Goal: Task Accomplishment & Management: Complete application form

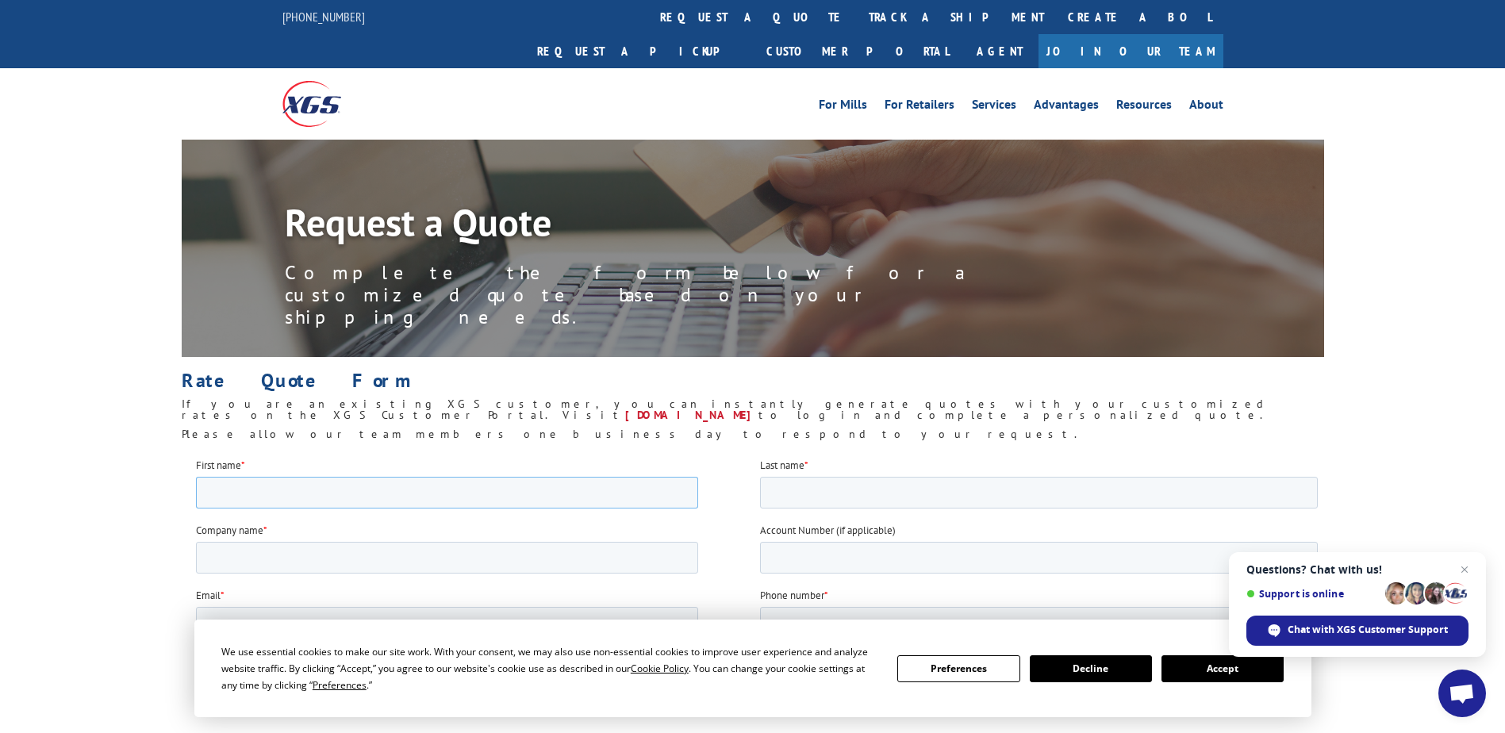
click at [304, 493] on input "First name *" at bounding box center [446, 492] width 502 height 32
type input "Tayyab"
click at [794, 493] on input "Last name *" at bounding box center [1038, 492] width 558 height 32
type input "Mateen"
click at [342, 546] on input "Company name *" at bounding box center [446, 557] width 502 height 32
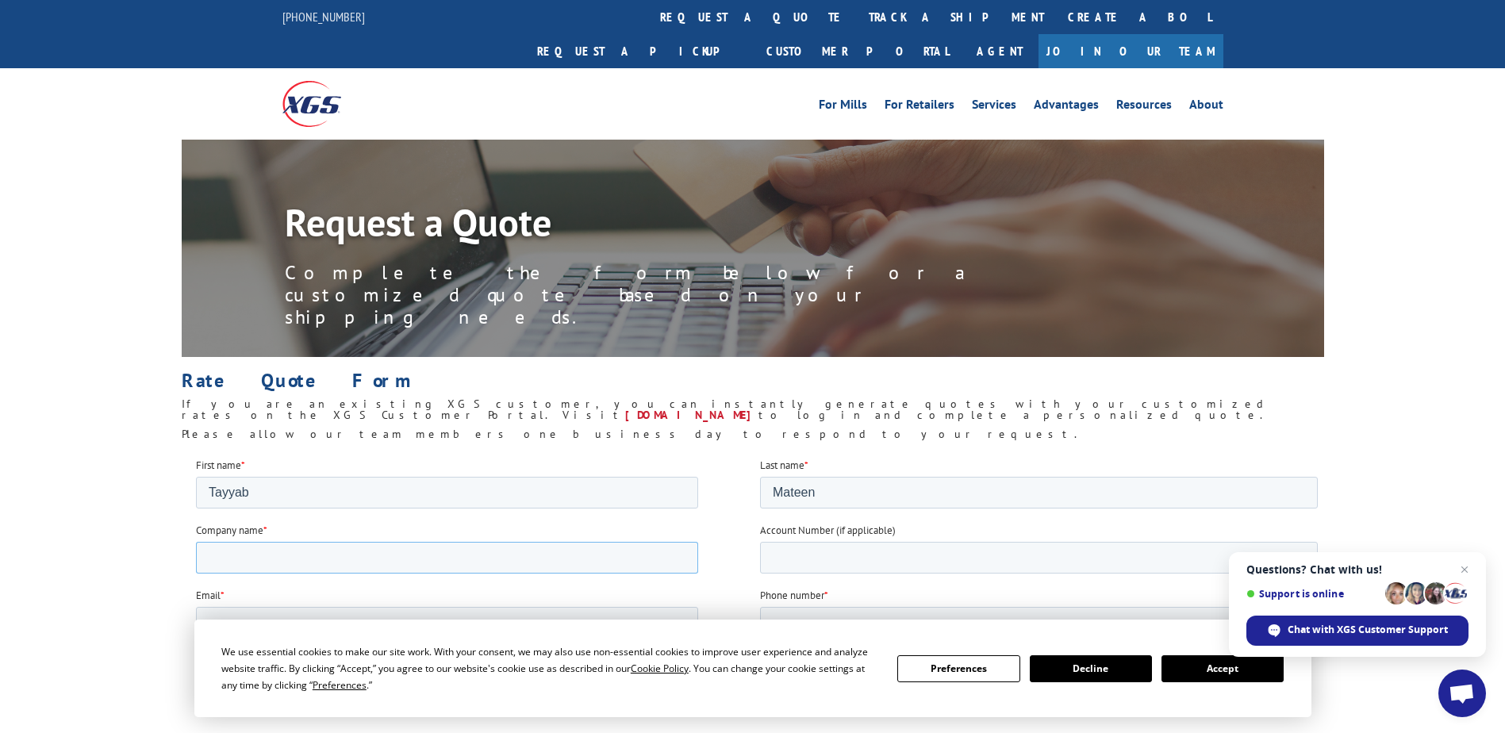
type input "JW ELECTRICAL SUPPLY"
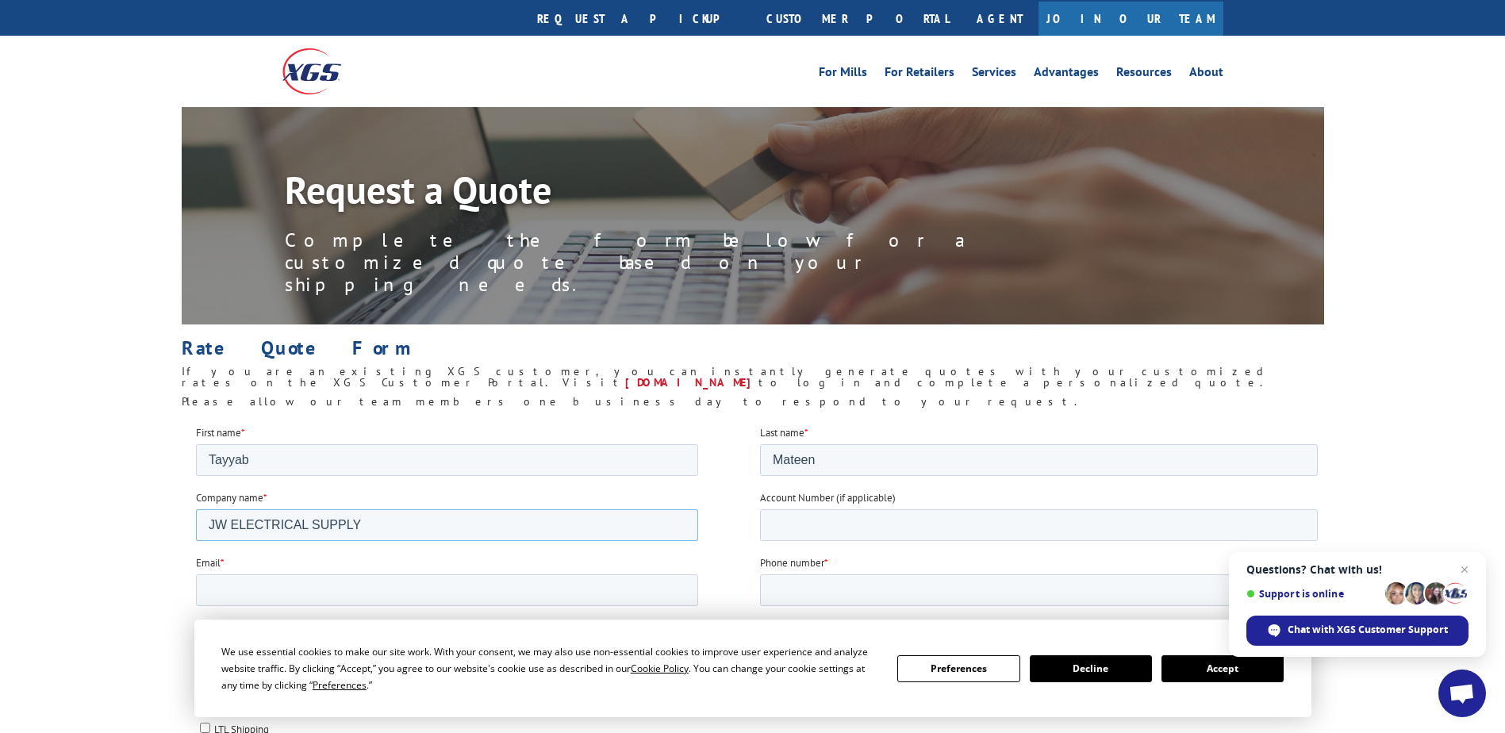
scroll to position [36, 0]
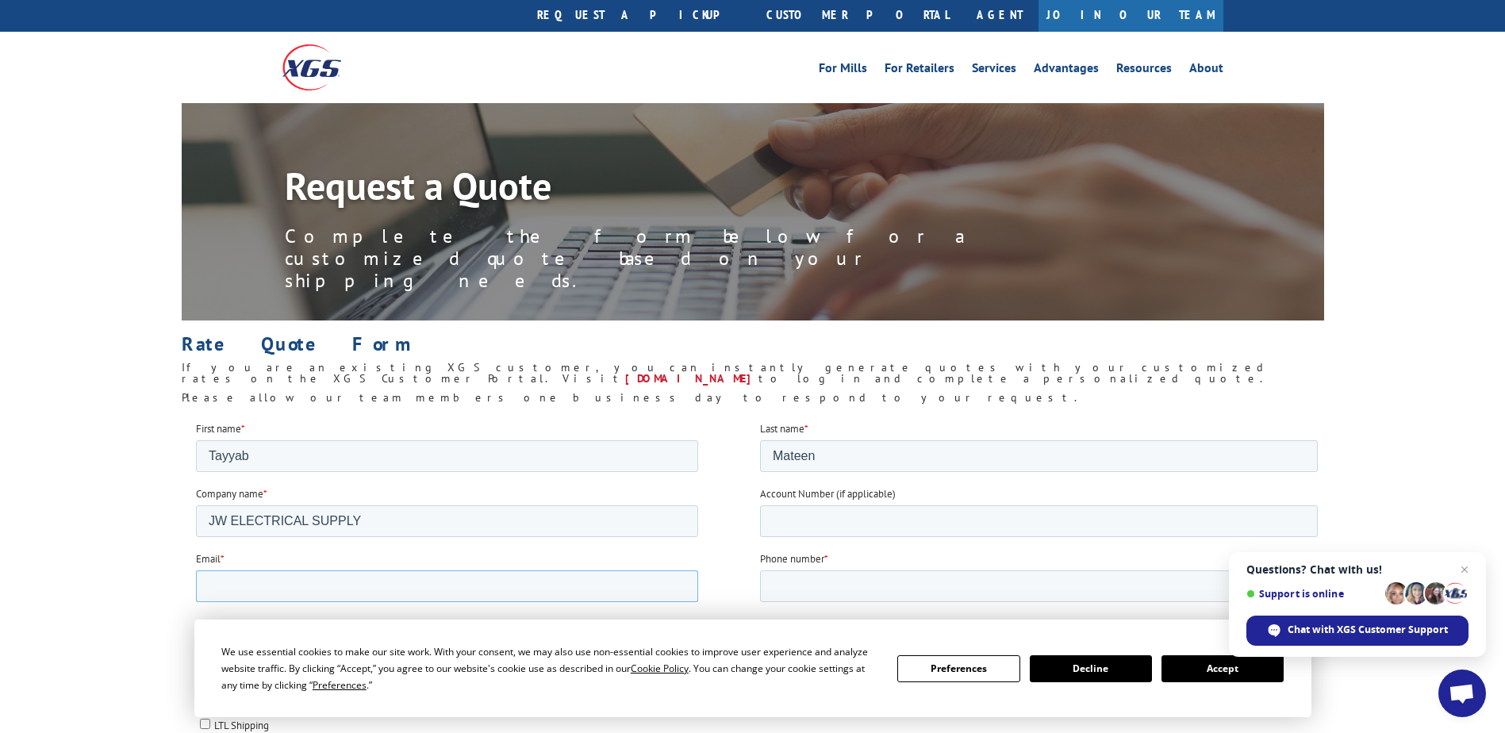
click at [326, 597] on input "Email *" at bounding box center [446, 586] width 502 height 32
type input "[EMAIL_ADDRESS][DOMAIN_NAME]"
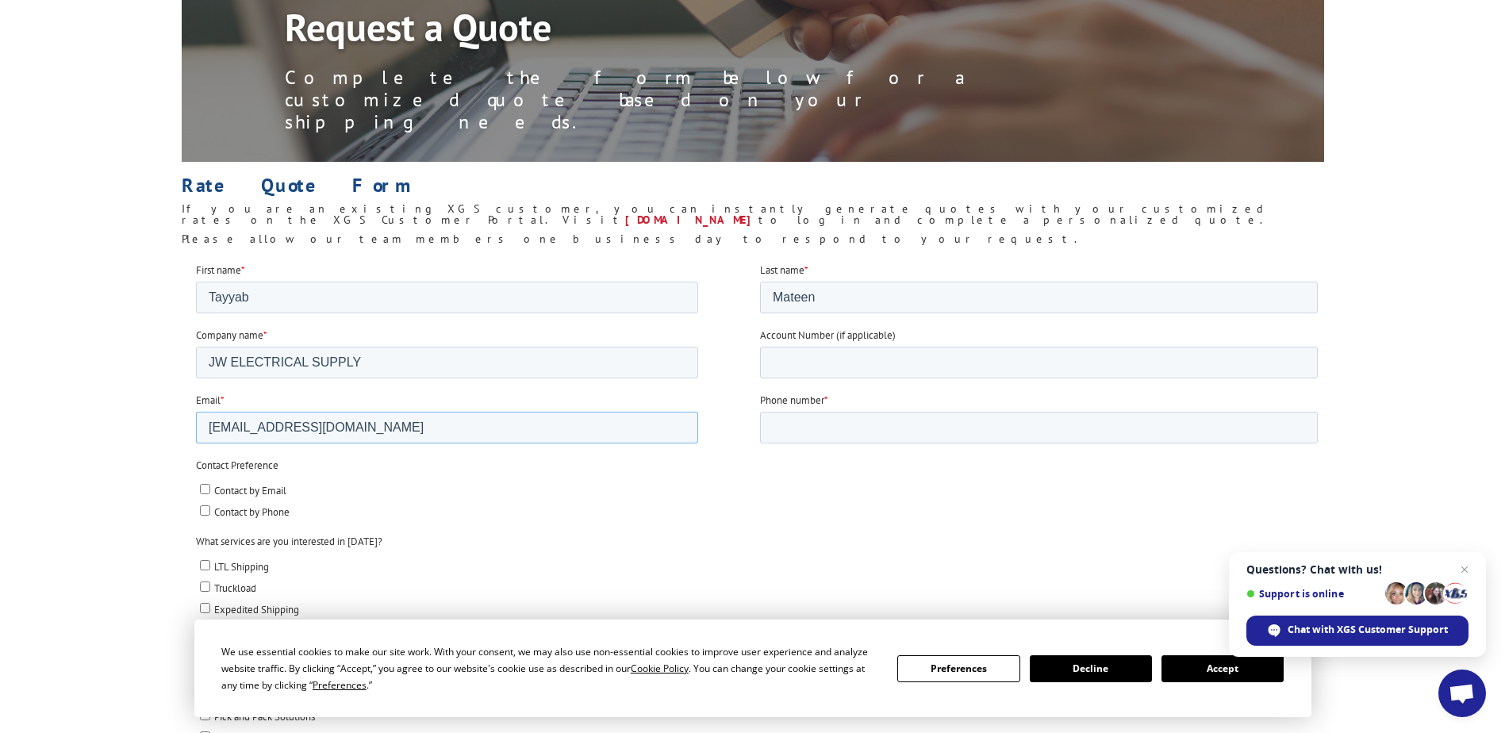
scroll to position [197, 0]
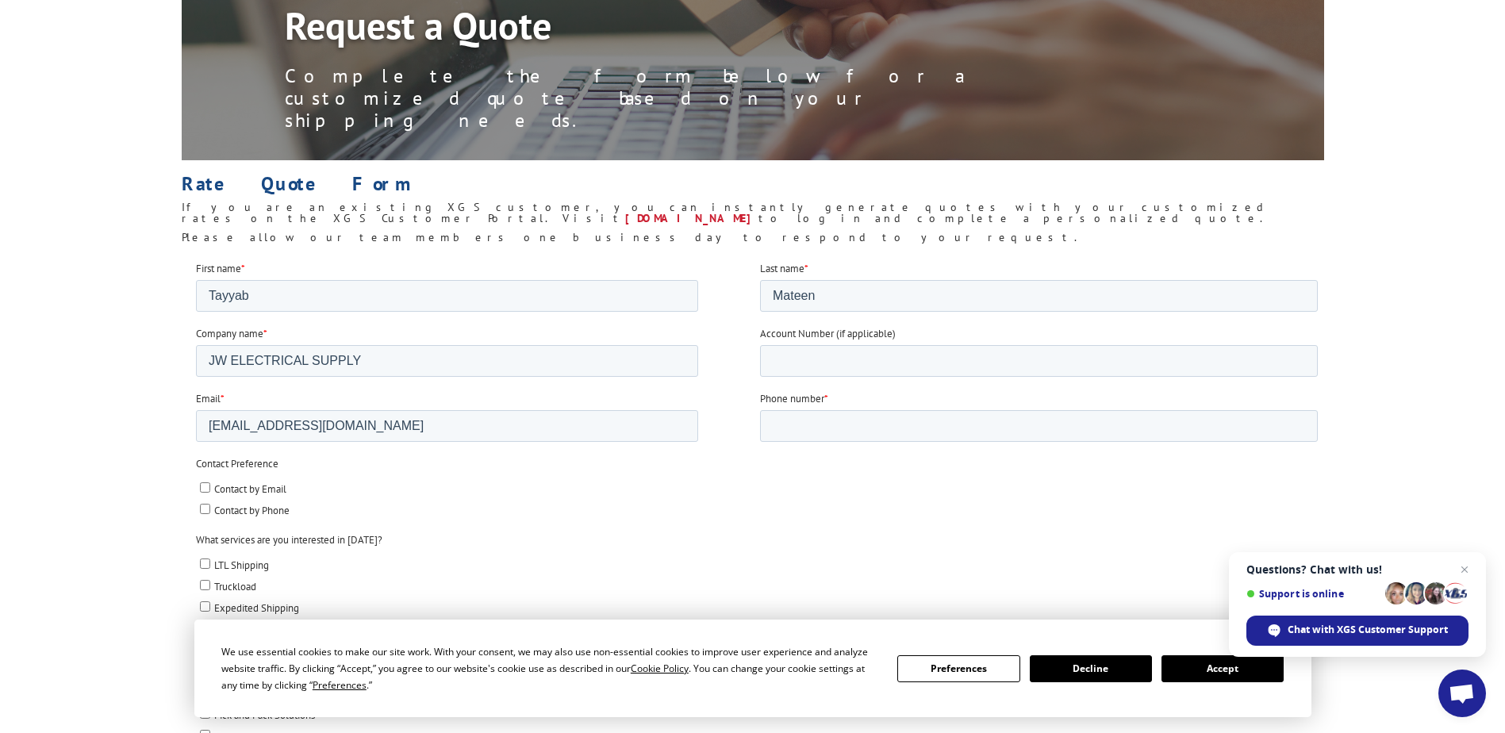
click at [206, 489] on input "Contact by Email" at bounding box center [204, 486] width 10 height 10
checkbox input "true"
click at [881, 419] on input "Phone number *" at bounding box center [1038, 425] width 558 height 32
type input "14435586697"
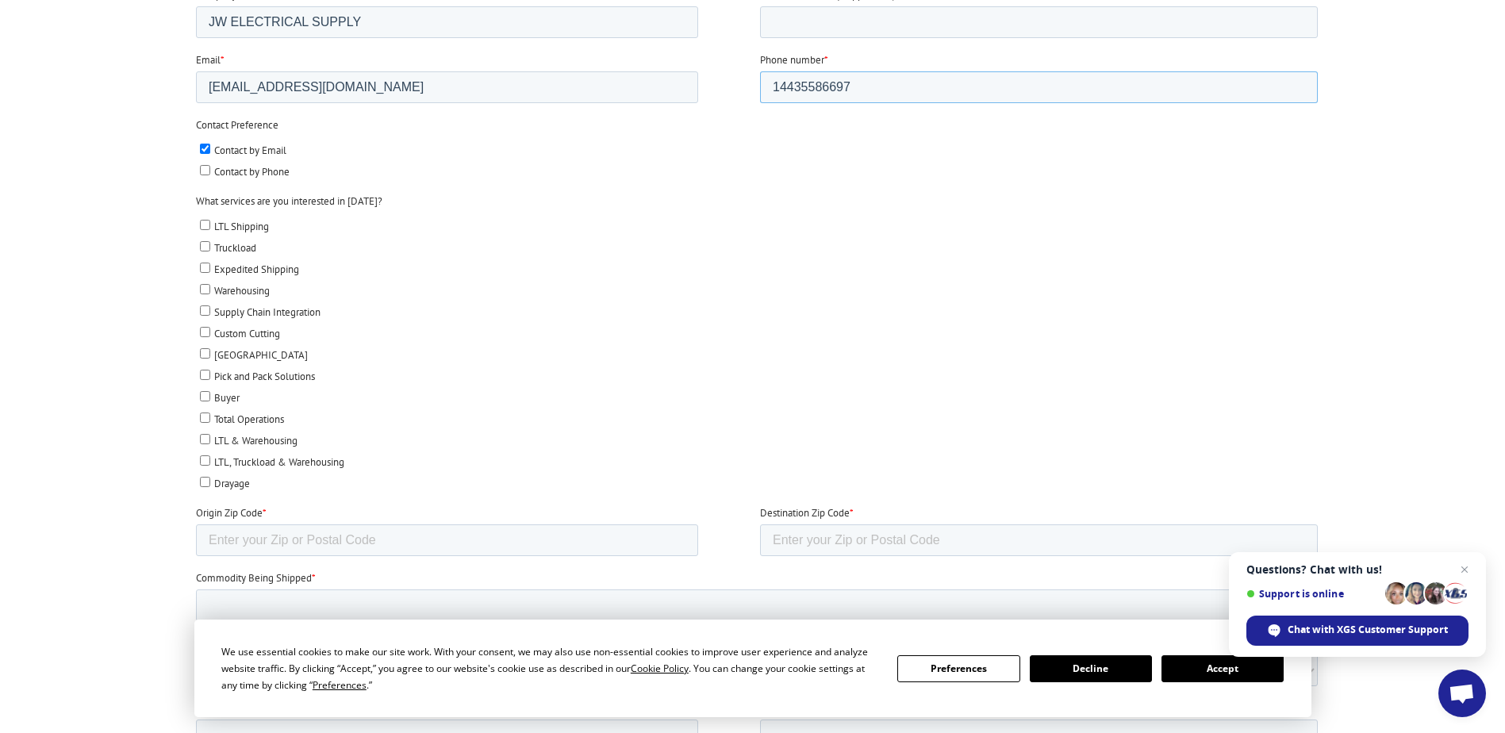
scroll to position [543, 0]
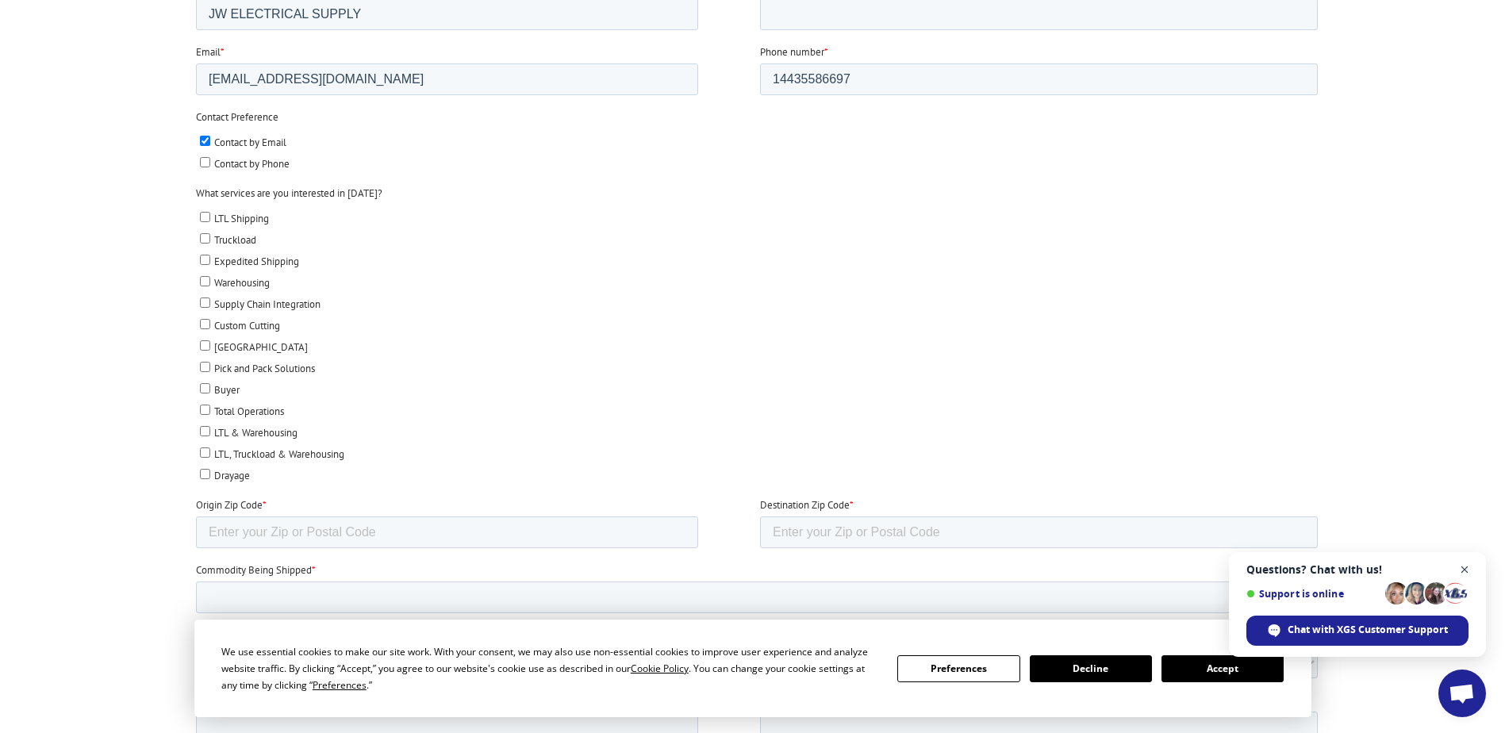
click at [1464, 575] on span "Close chat" at bounding box center [1465, 570] width 20 height 20
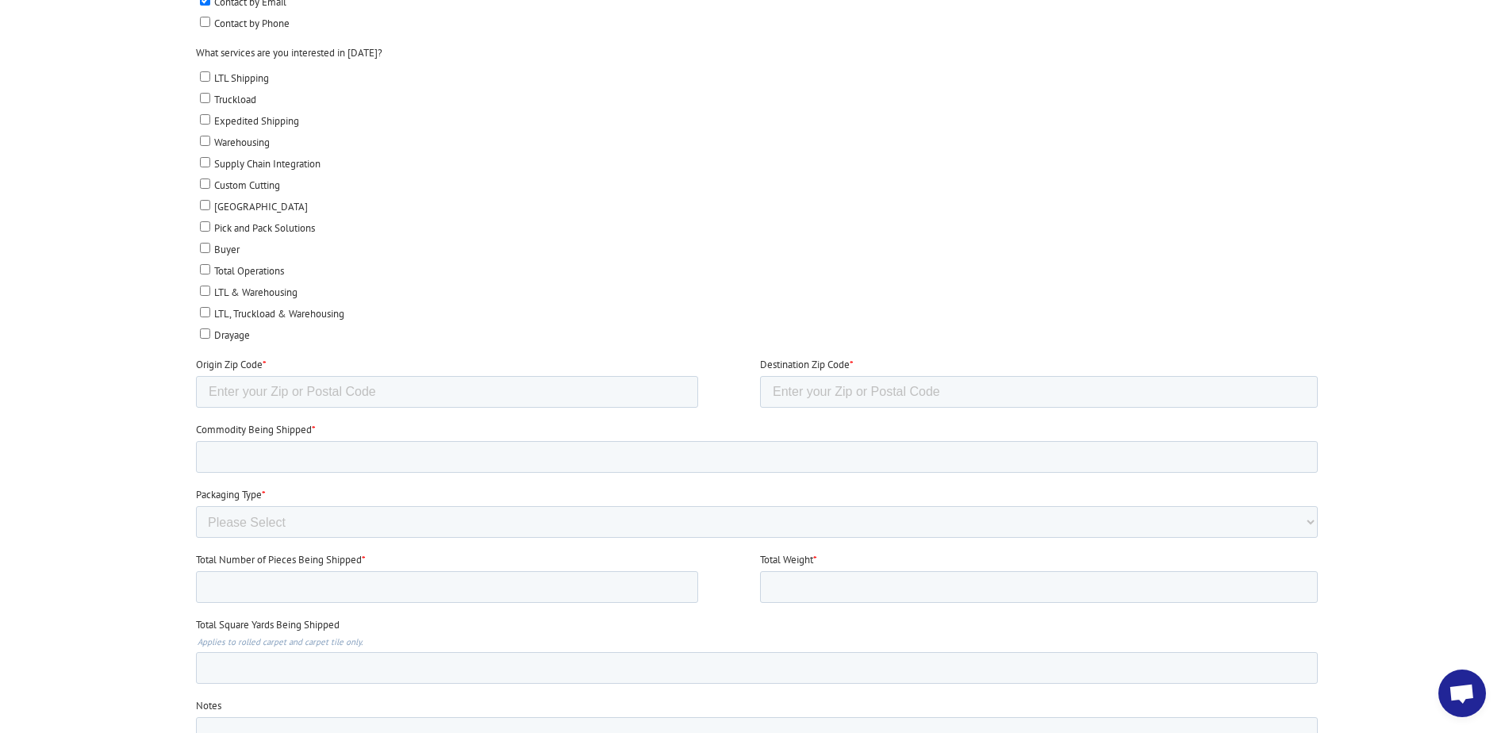
scroll to position [692, 0]
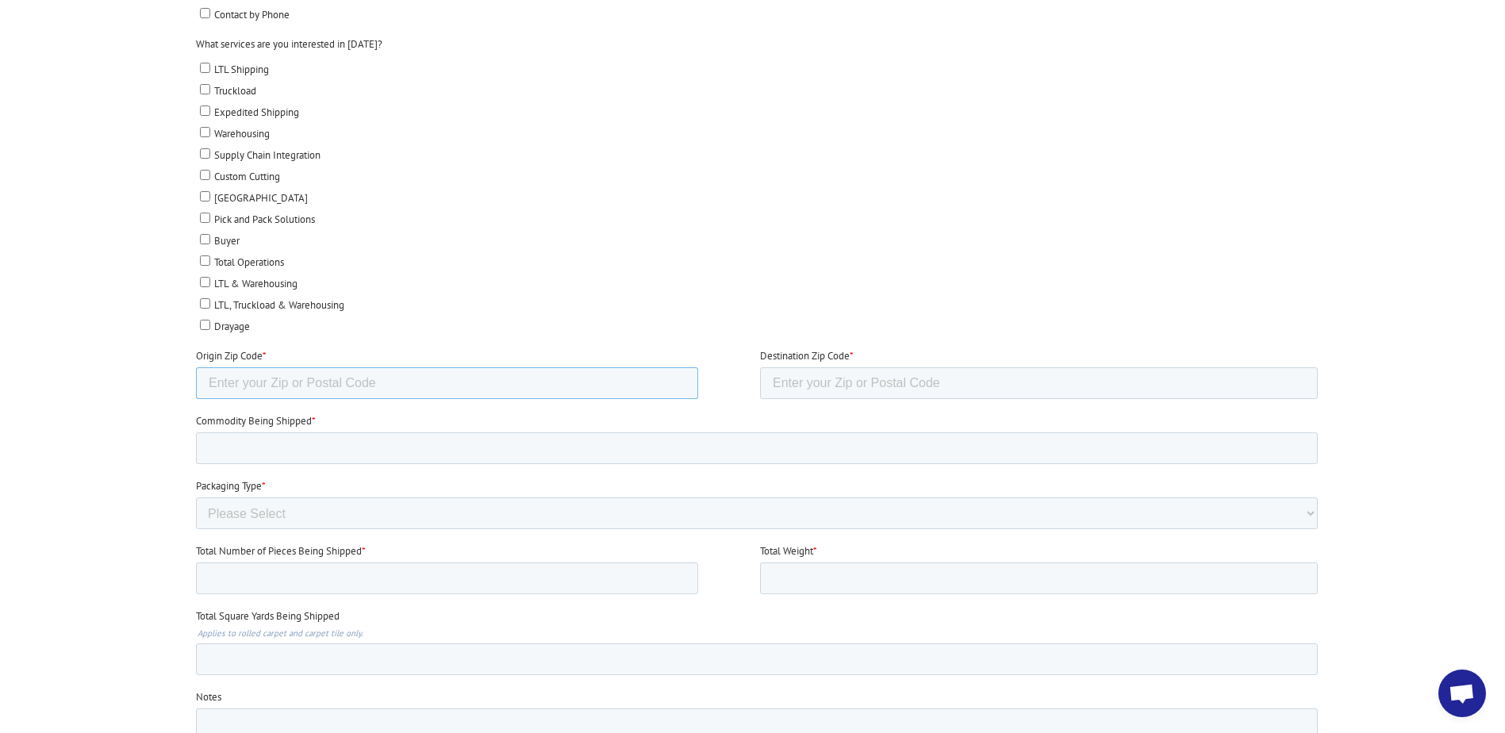
click at [316, 388] on input "Origin Zip Code *" at bounding box center [446, 383] width 502 height 32
click at [680, 388] on input "21226" at bounding box center [446, 383] width 502 height 32
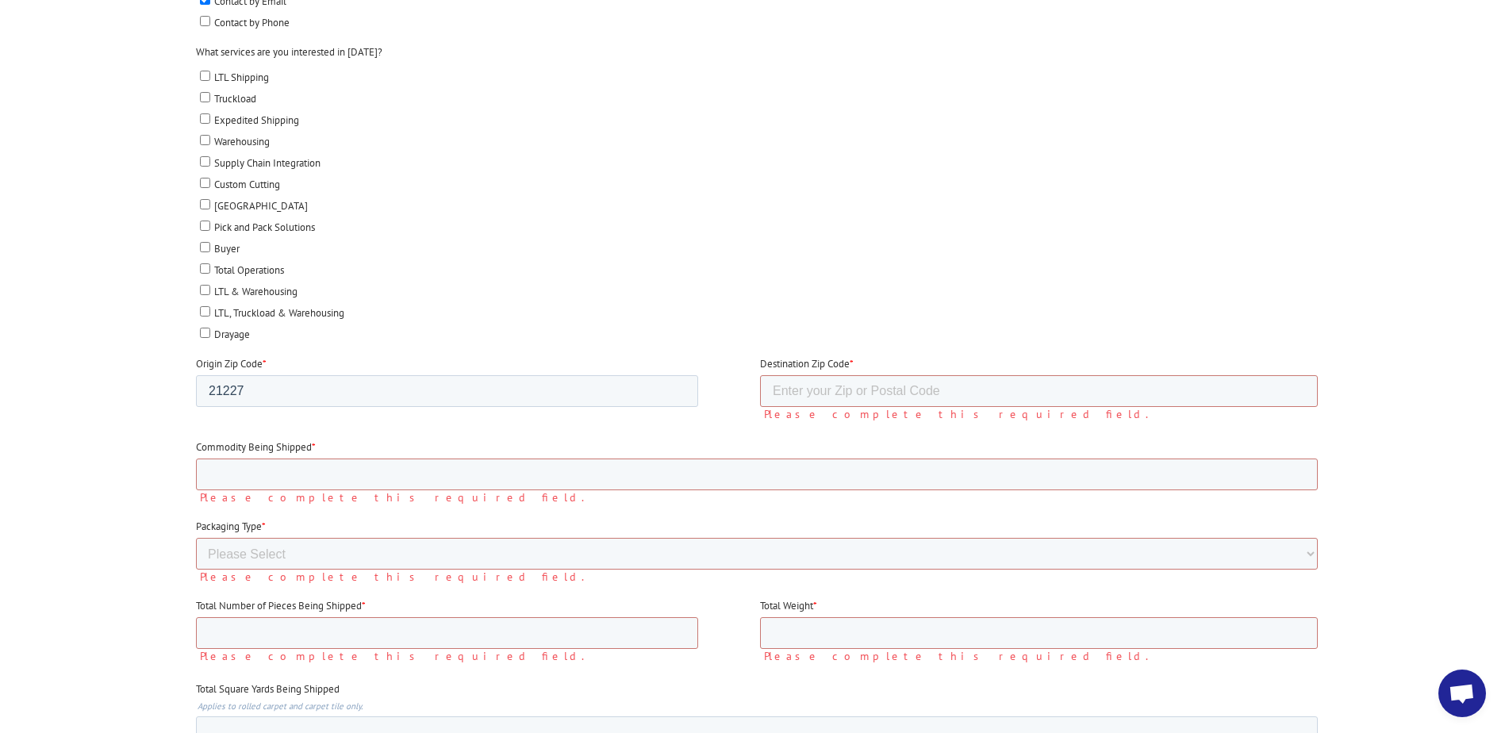
scroll to position [681, 0]
click at [680, 401] on input "21226" at bounding box center [446, 395] width 502 height 32
click at [409, 397] on input "21226" at bounding box center [446, 395] width 502 height 32
type input "2"
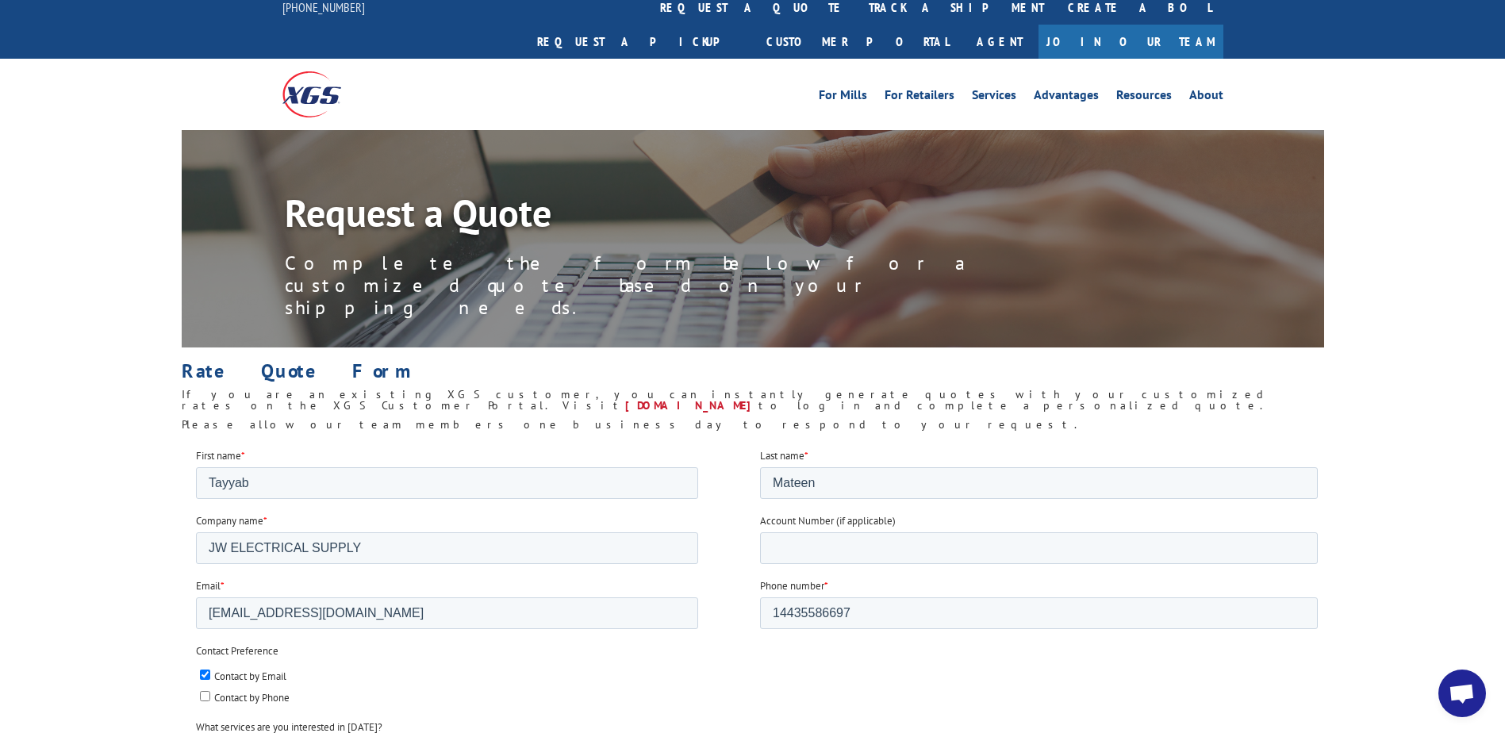
scroll to position [0, 0]
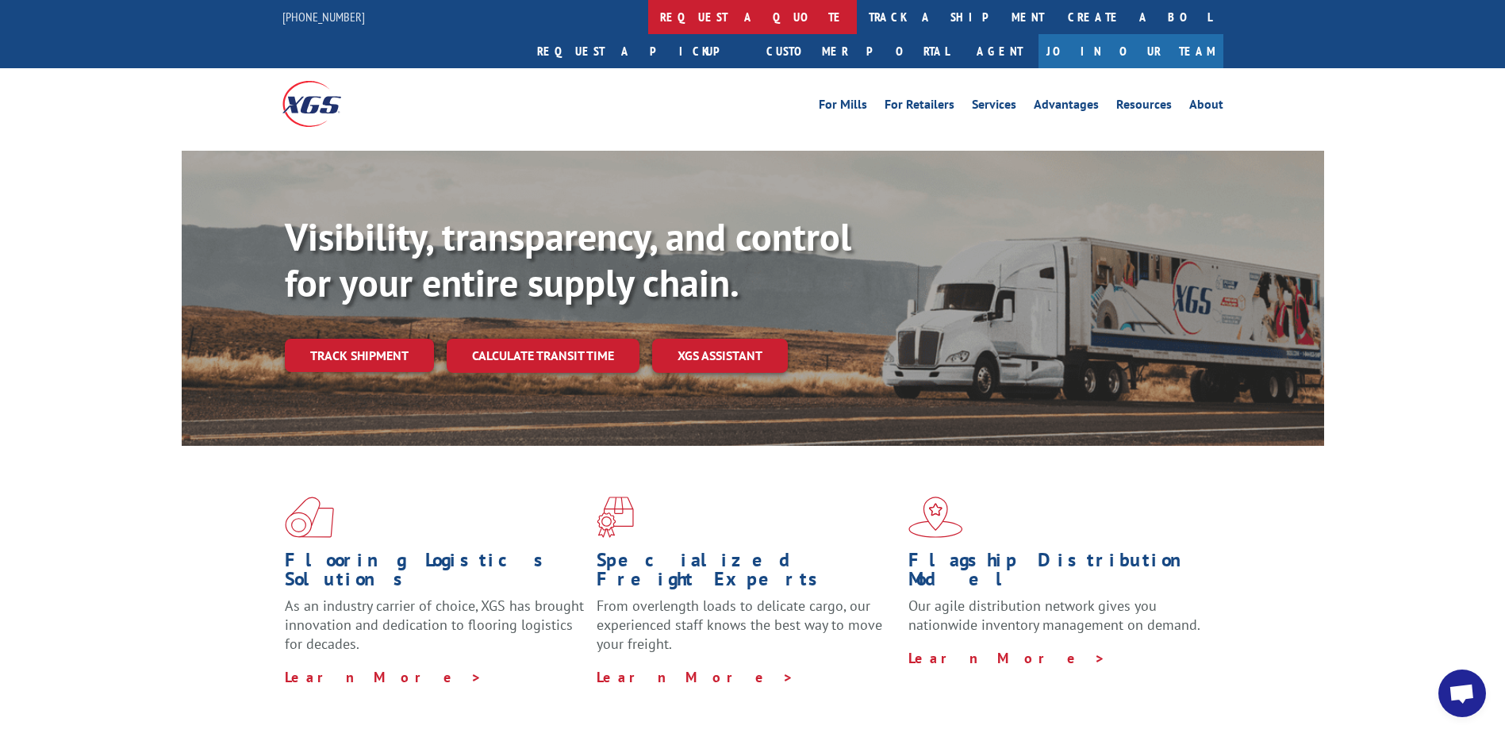
click at [648, 17] on link "request a quote" at bounding box center [752, 17] width 209 height 34
